Goal: Task Accomplishment & Management: Use online tool/utility

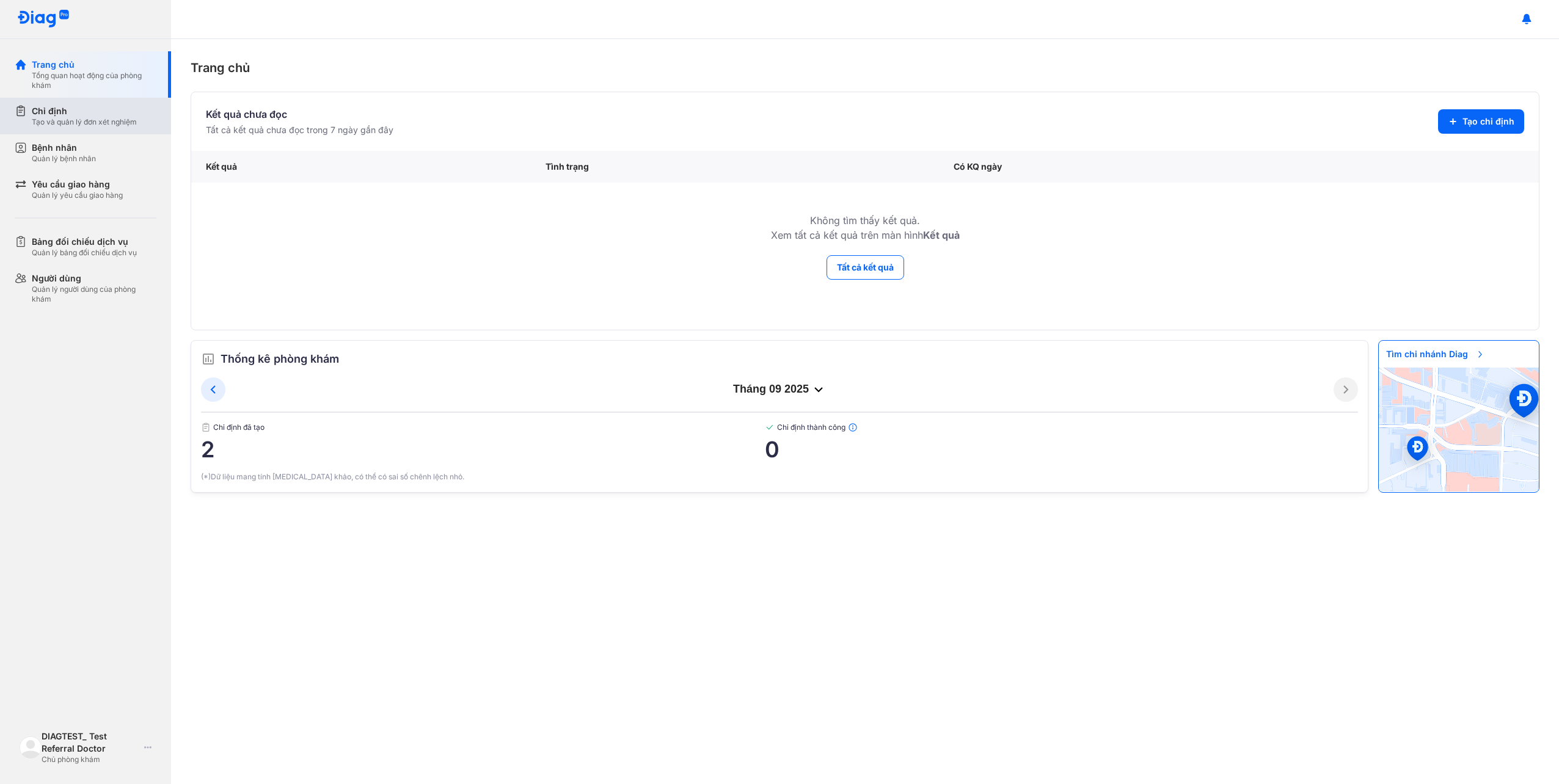
click at [114, 116] on div "Chỉ định" at bounding box center [83, 111] width 105 height 13
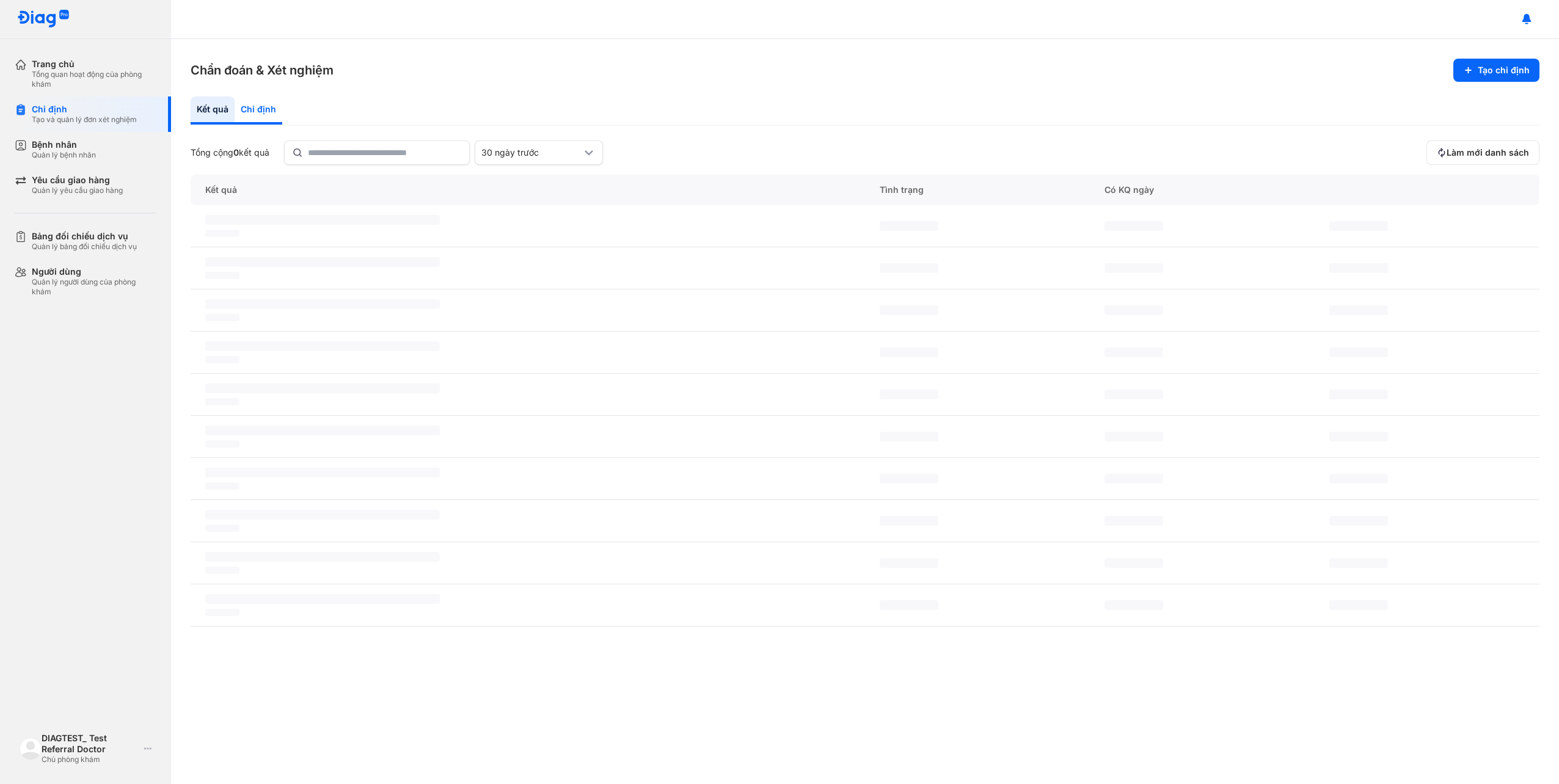
click at [256, 101] on div "Chỉ định" at bounding box center [258, 110] width 48 height 28
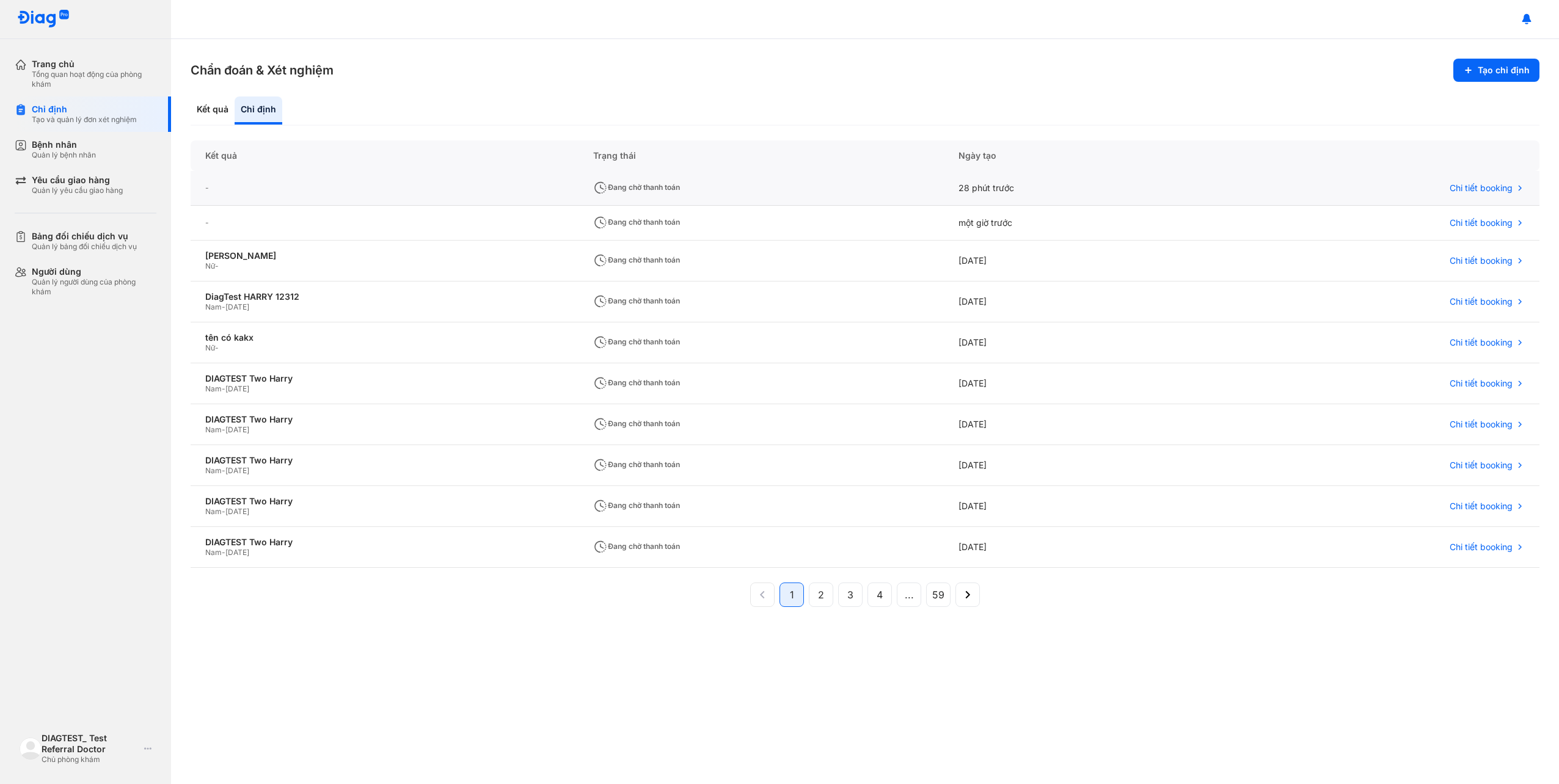
click at [325, 197] on div "-" at bounding box center [385, 188] width 388 height 35
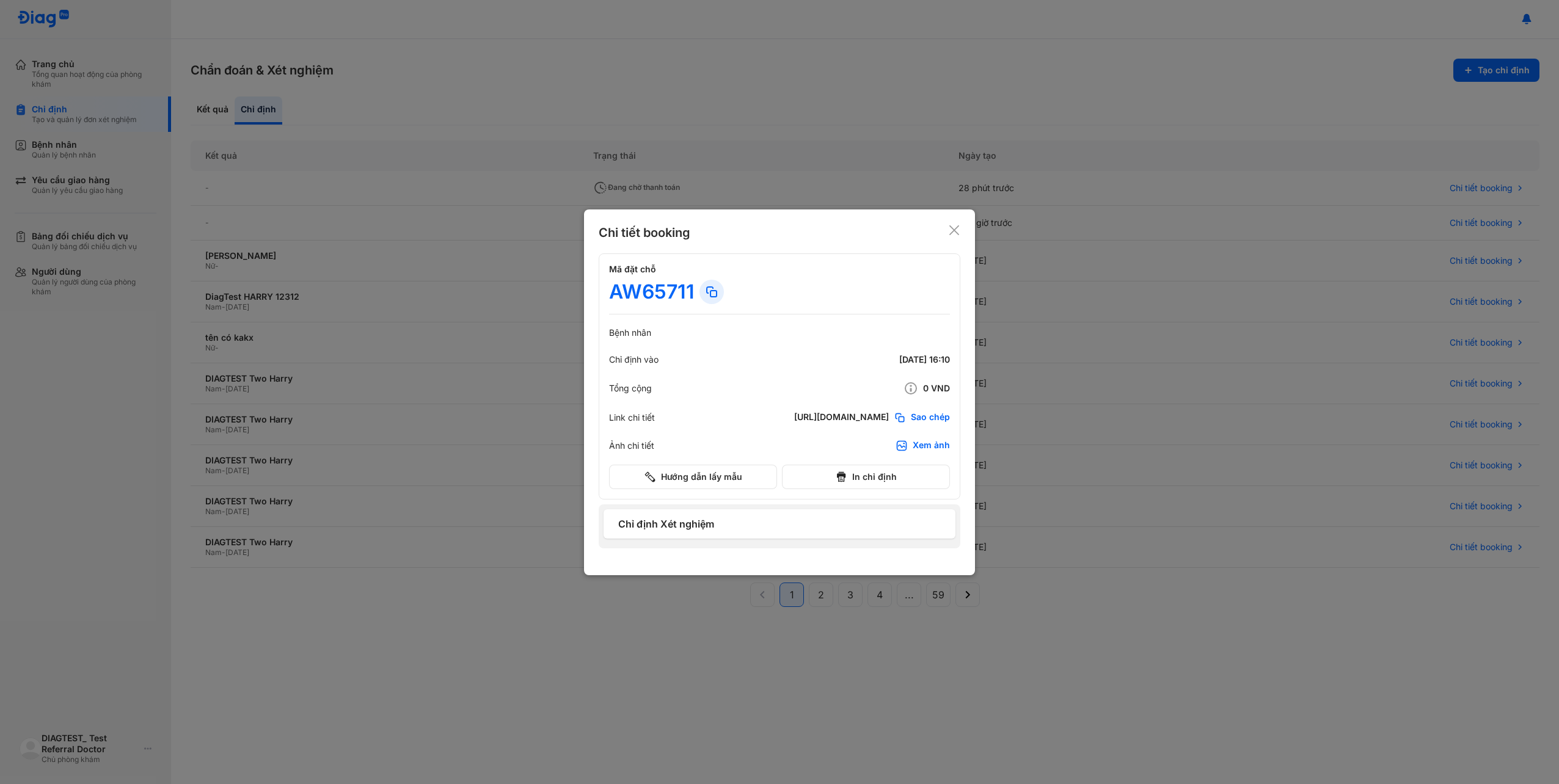
click at [915, 415] on span "Sao chép" at bounding box center [931, 418] width 39 height 13
click at [935, 442] on div "Xem ảnh" at bounding box center [931, 445] width 38 height 13
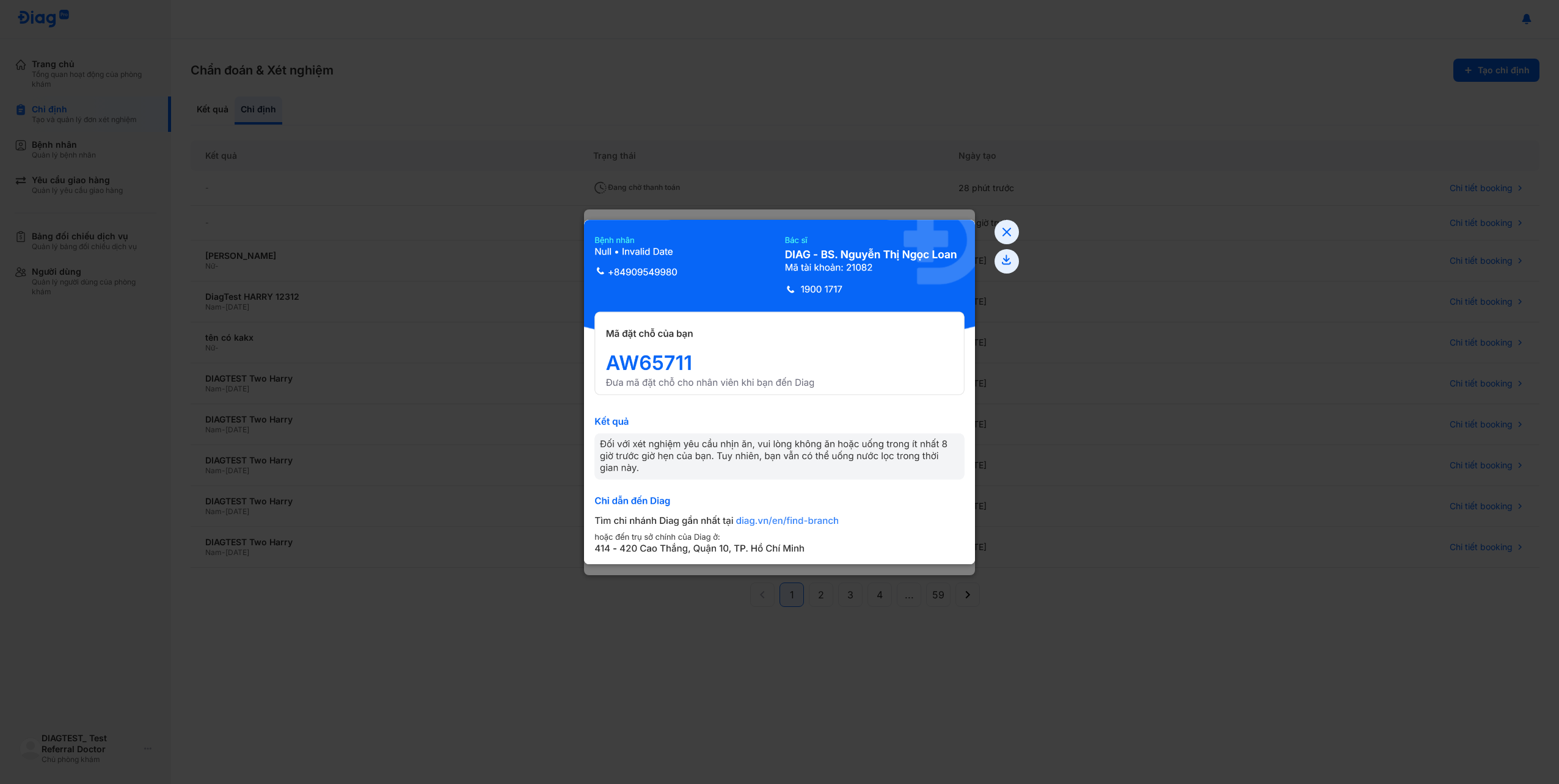
click at [783, 393] on img at bounding box center [779, 392] width 391 height 344
click at [779, 393] on img at bounding box center [779, 392] width 391 height 344
click at [1007, 237] on icon at bounding box center [1006, 231] width 24 height 24
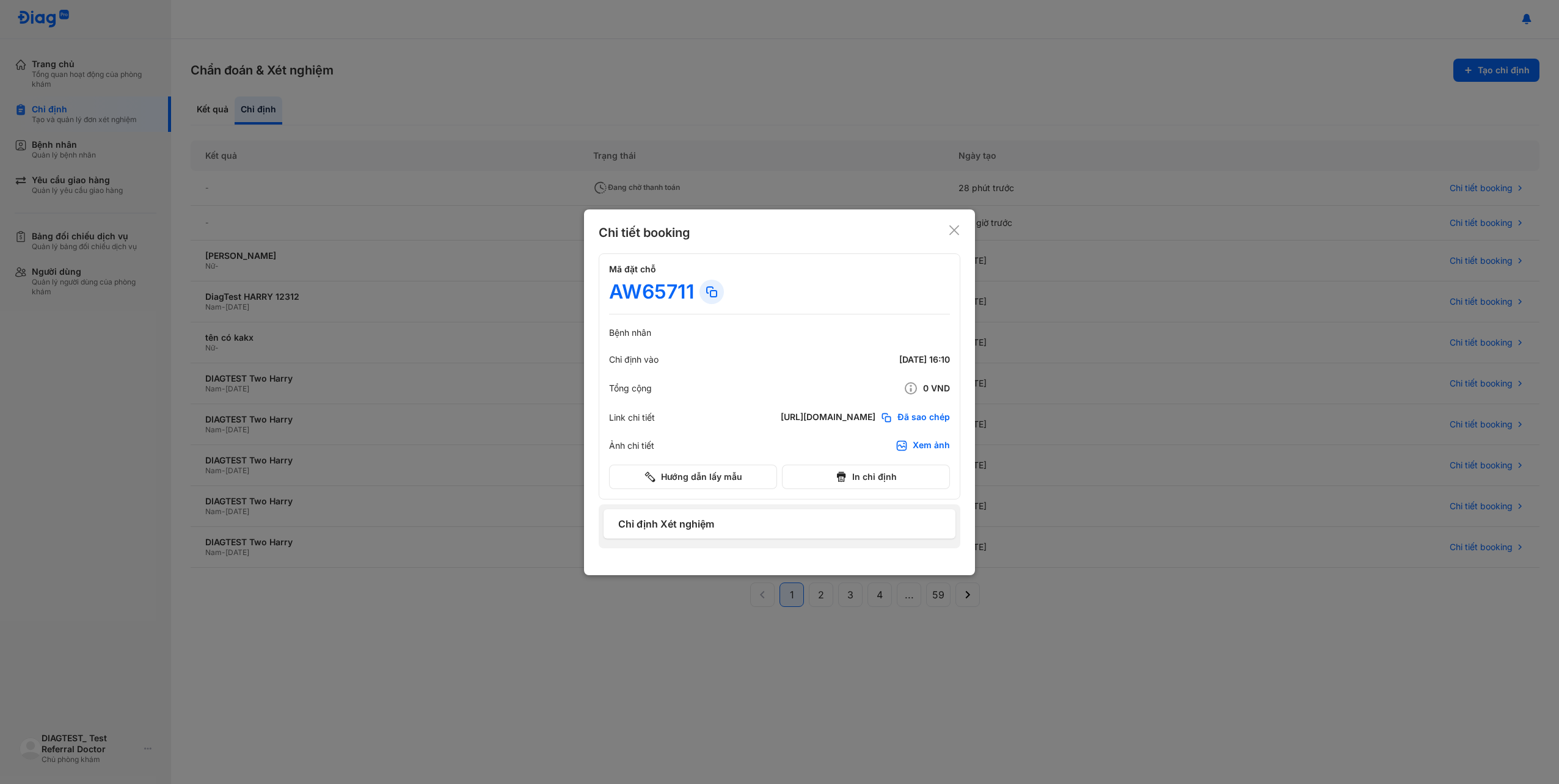
click at [951, 229] on icon at bounding box center [954, 230] width 13 height 13
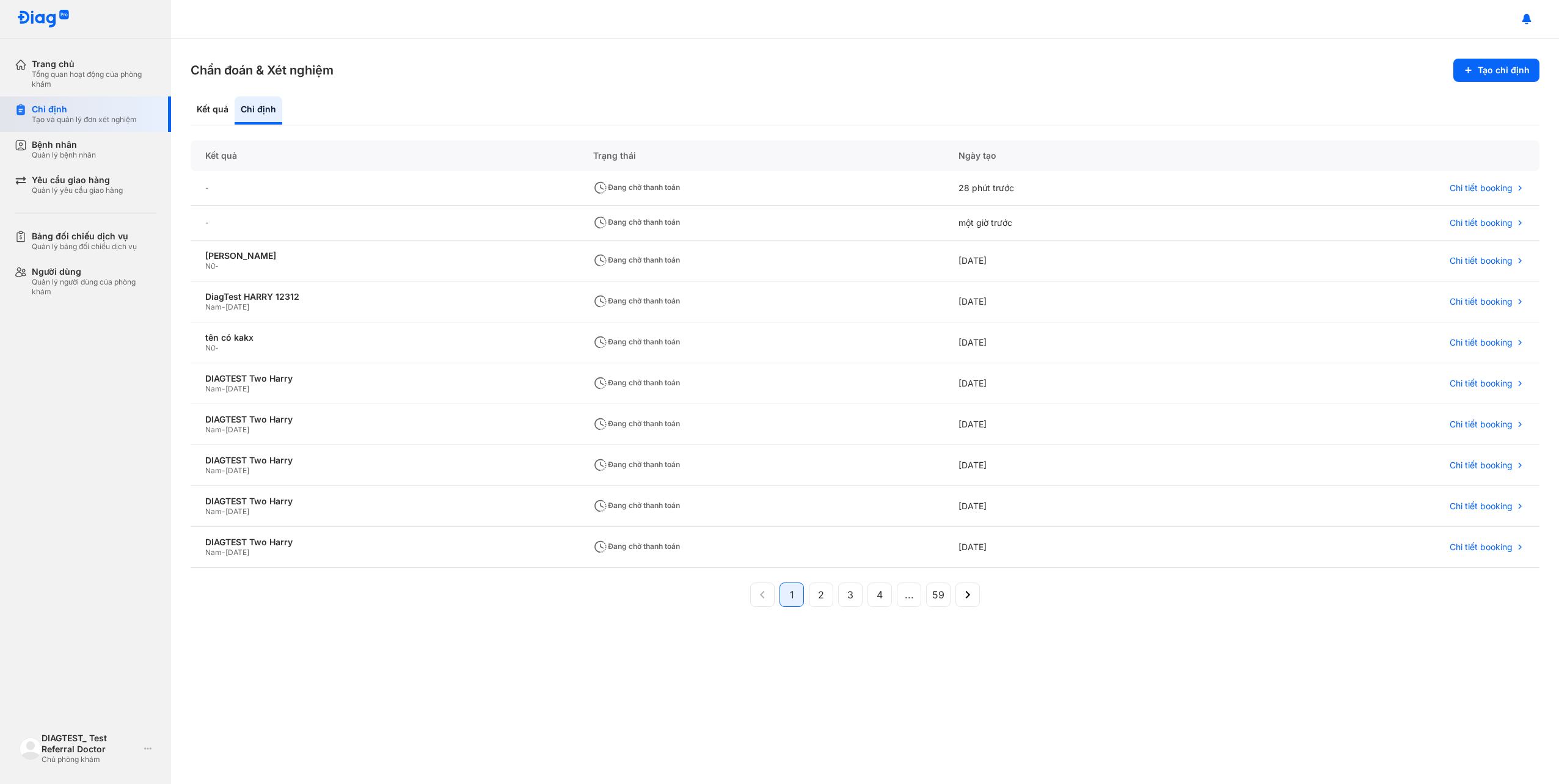
click at [99, 126] on div "Chỉ định Tạo và quản lý đơn xét nghiệm" at bounding box center [92, 115] width 156 height 36
click at [99, 142] on div "Bệnh nhân Quản lý bệnh nhân" at bounding box center [93, 149] width 125 height 21
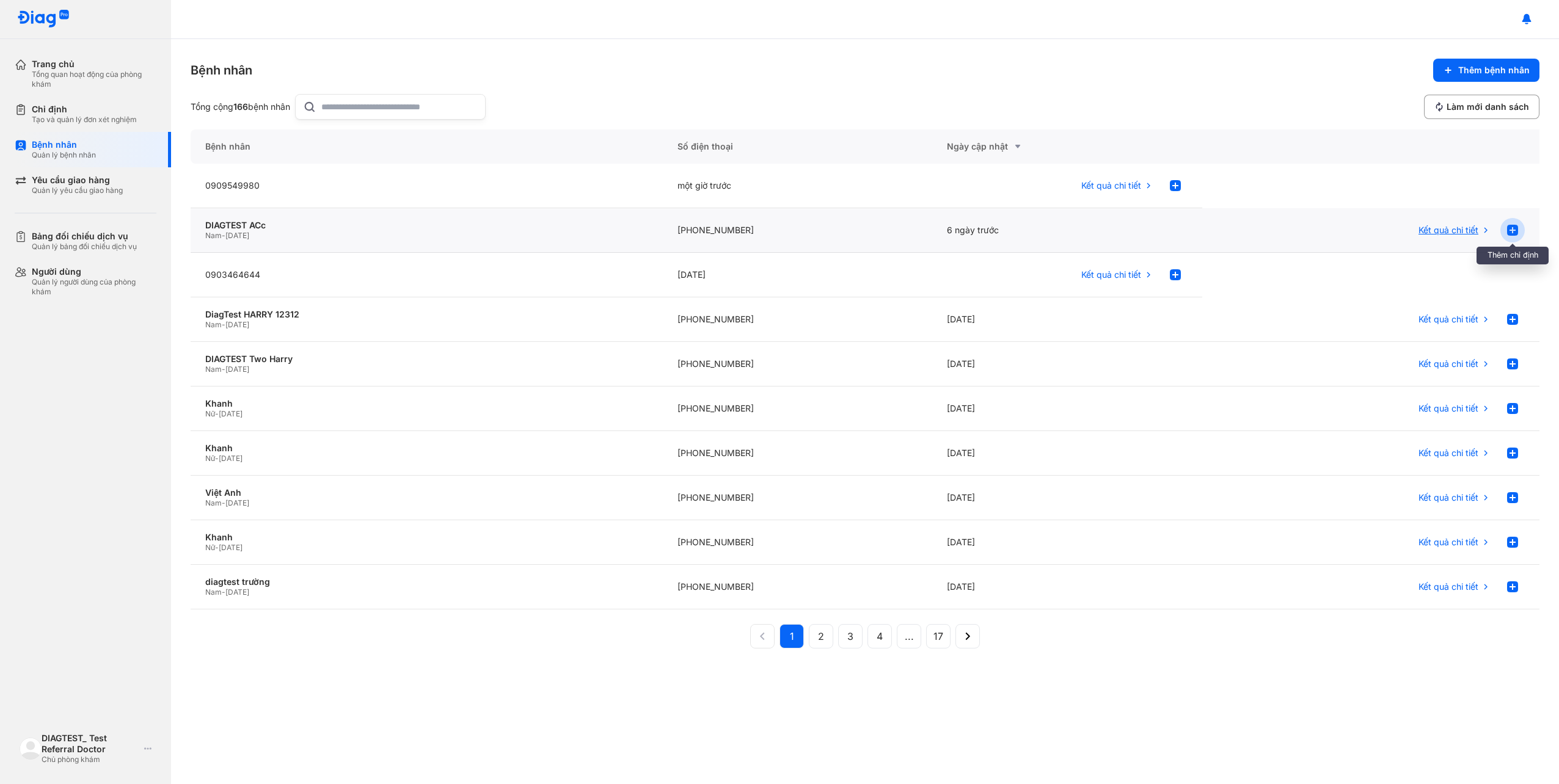
click at [1512, 227] on use at bounding box center [1512, 230] width 11 height 11
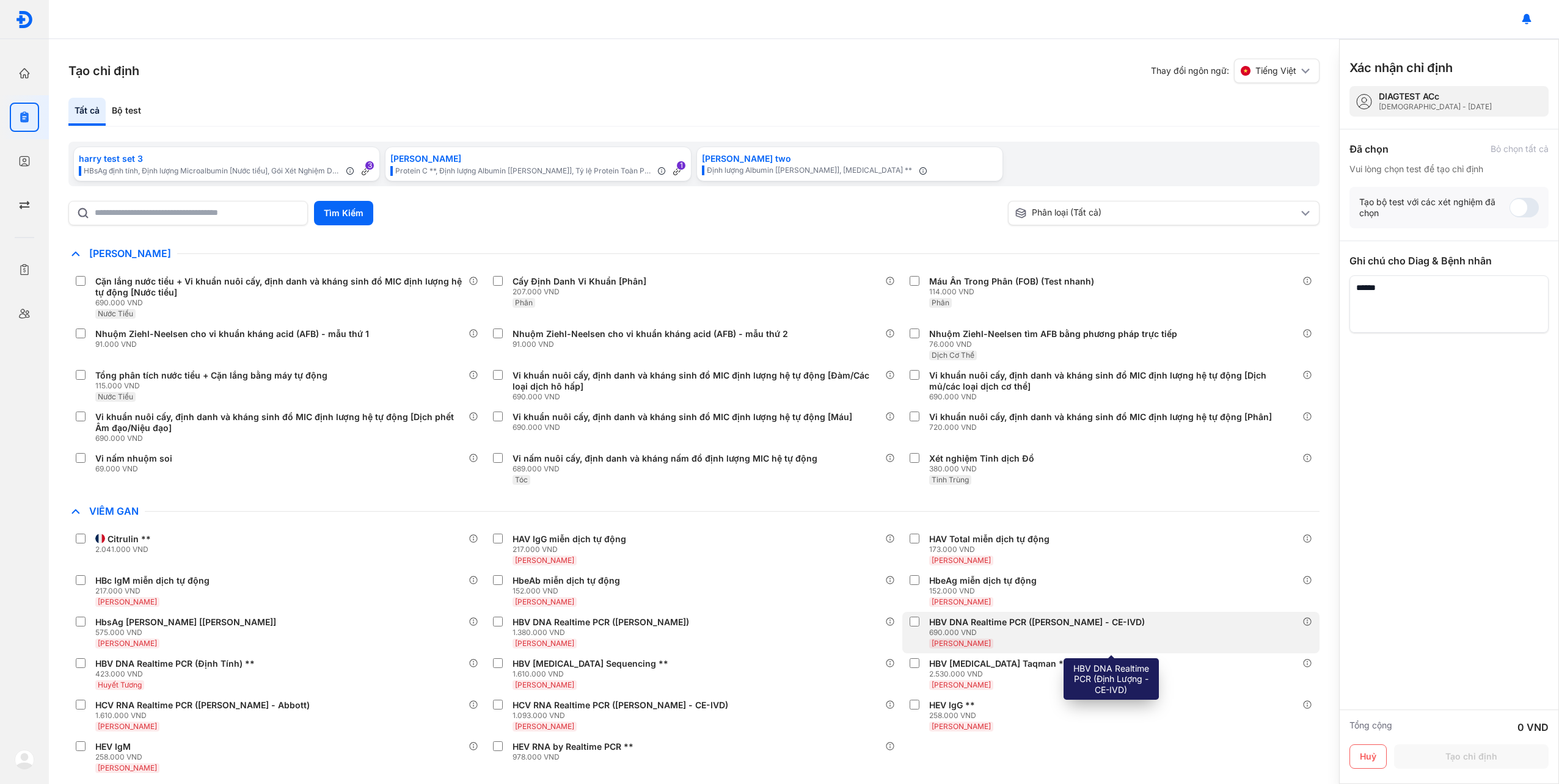
scroll to position [18932, 0]
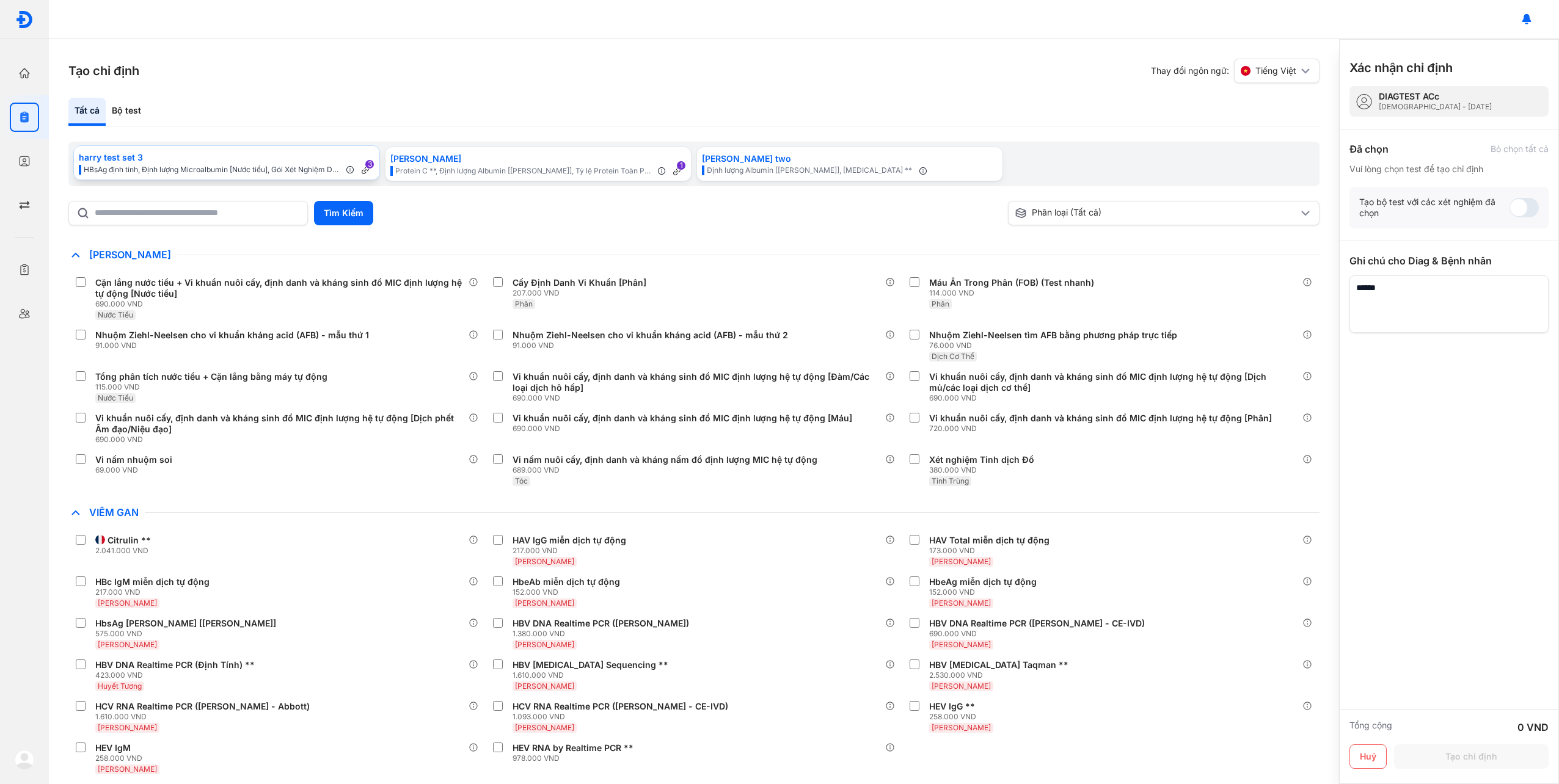
click at [191, 161] on div "harry test set 3" at bounding box center [227, 157] width 296 height 13
